Goal: Navigation & Orientation: Find specific page/section

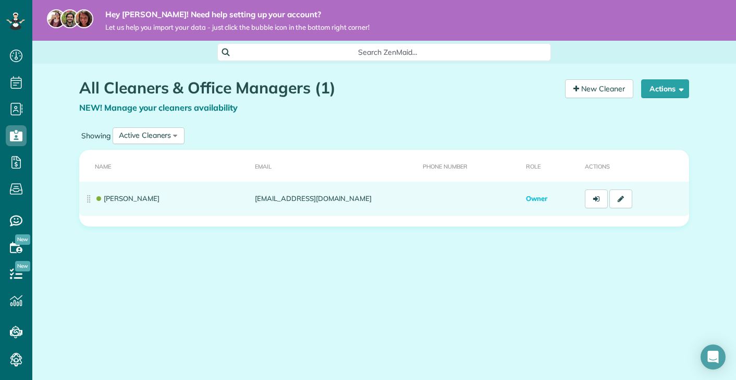
scroll to position [5, 5]
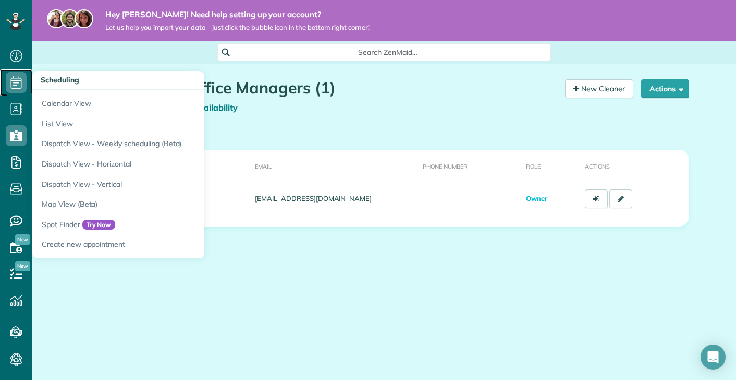
click at [19, 84] on icon at bounding box center [16, 82] width 21 height 21
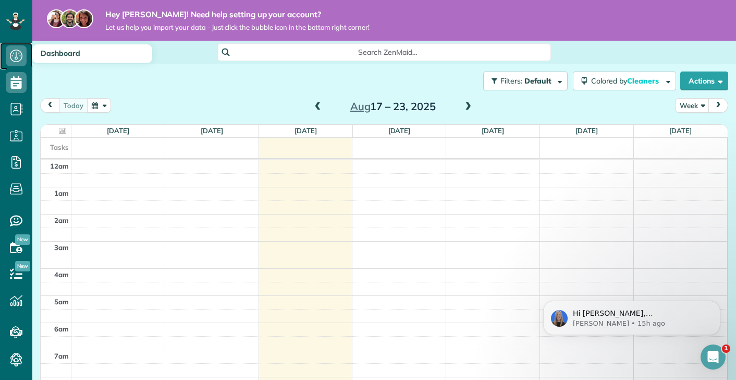
click at [15, 55] on icon at bounding box center [16, 55] width 21 height 21
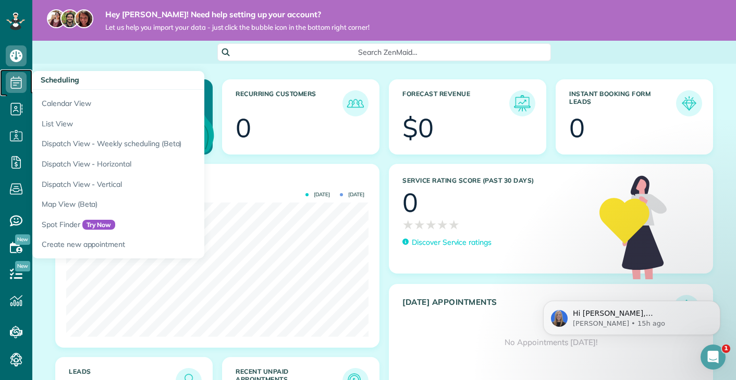
click at [11, 84] on use at bounding box center [16, 82] width 11 height 13
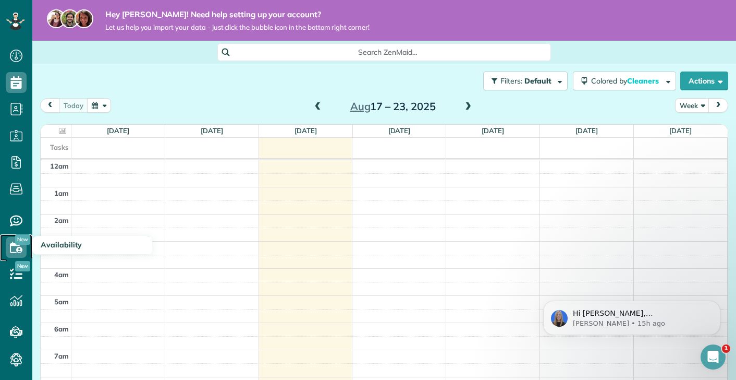
click at [17, 249] on use at bounding box center [16, 246] width 13 height 11
